Goal: Information Seeking & Learning: Learn about a topic

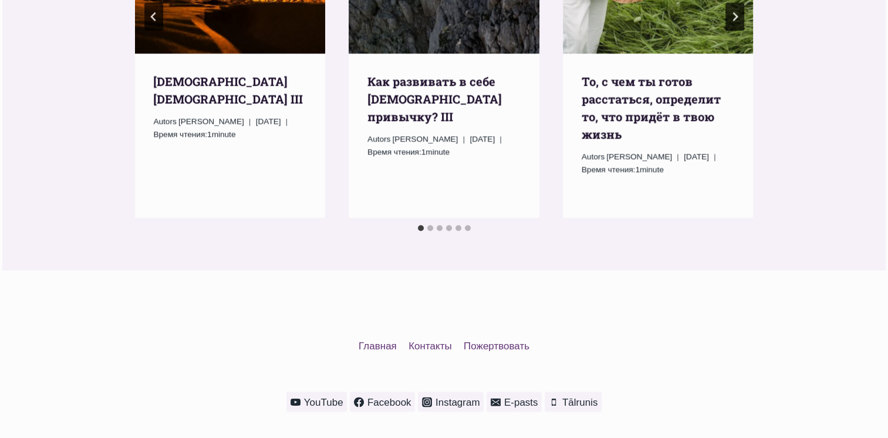
scroll to position [1717, 0]
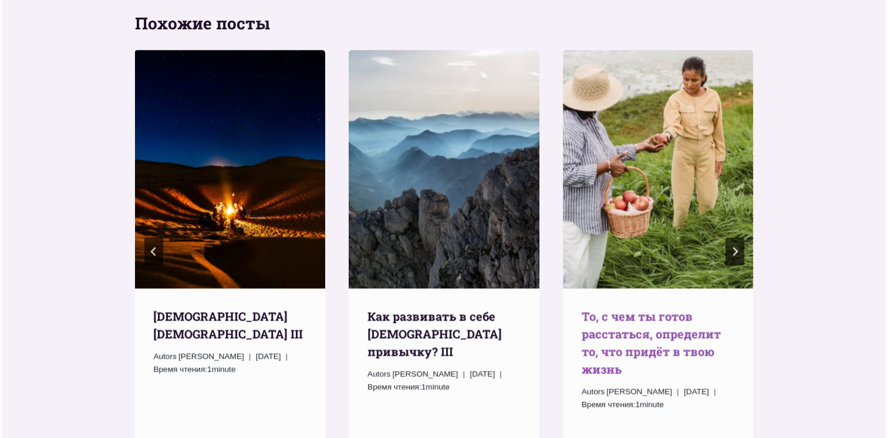
click at [625, 308] on link "То, с чем ты готов расстаться, определит то, что придёт в твою жизнь" at bounding box center [651, 342] width 139 height 68
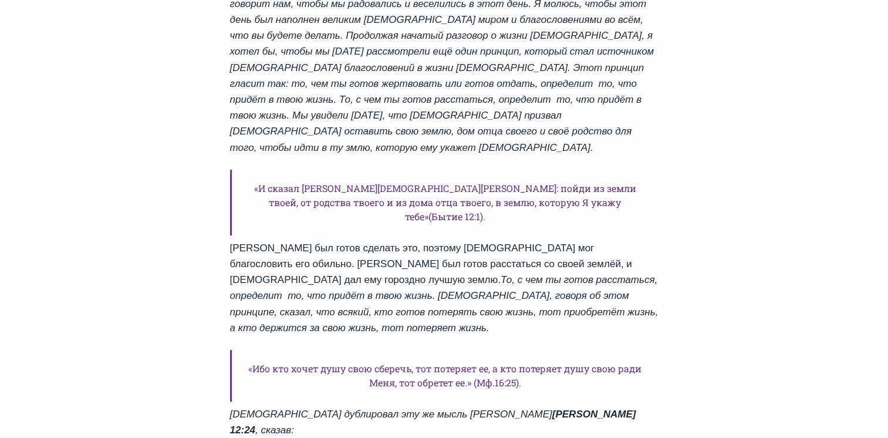
scroll to position [587, 0]
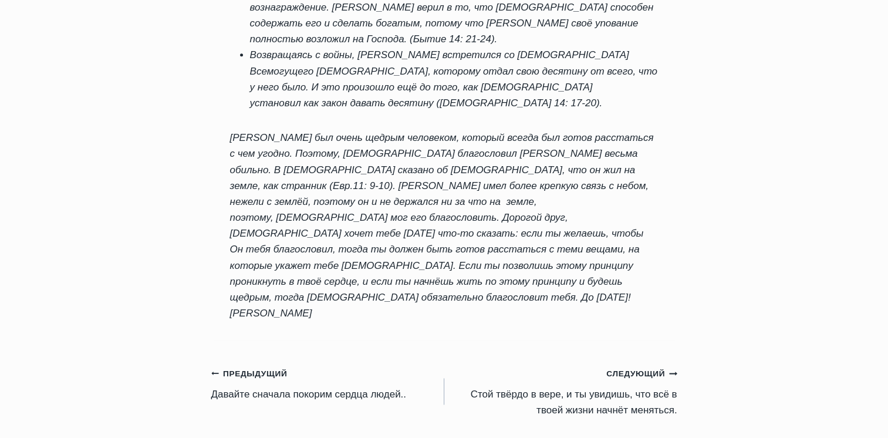
scroll to position [1409, 0]
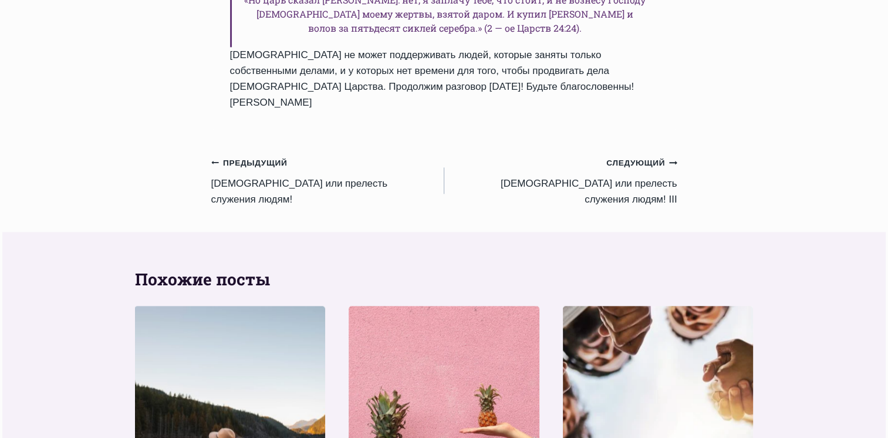
scroll to position [1306, 0]
